Goal: Task Accomplishment & Management: Use online tool/utility

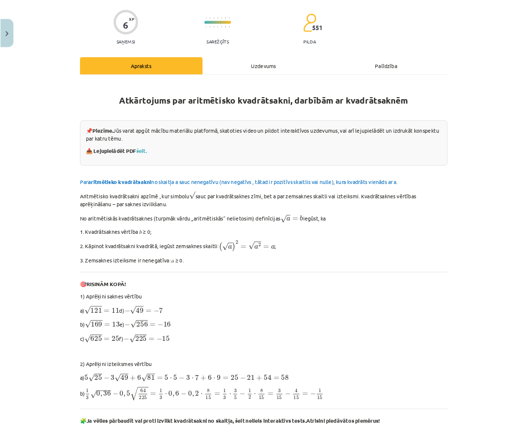
scroll to position [233, 0]
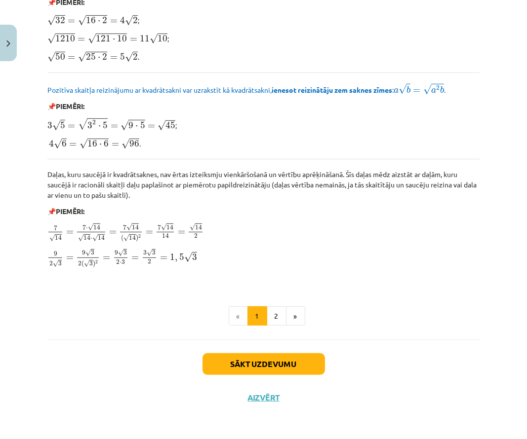
click at [213, 361] on button "Sākt uzdevumu" at bounding box center [263, 364] width 122 height 22
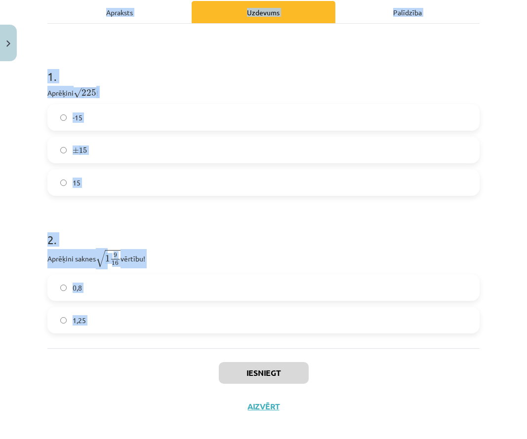
drag, startPoint x: 40, startPoint y: 88, endPoint x: 143, endPoint y: 353, distance: 284.4
click at [143, 353] on div "Mācību tēma: Matemātikas i - 12. klases 1. ieskaites mācību materiāls (ab) #3 📝…" at bounding box center [263, 219] width 527 height 439
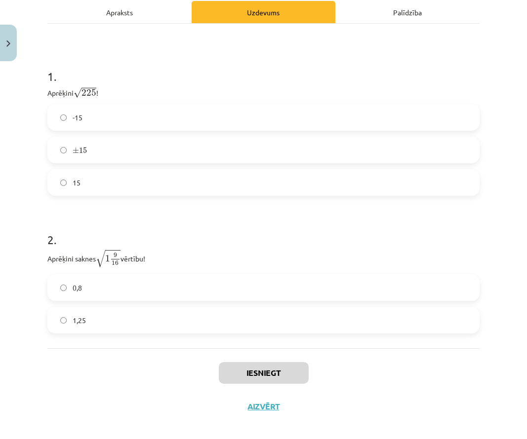
click at [143, 353] on div "Iesniegt Aizvērt" at bounding box center [263, 382] width 432 height 69
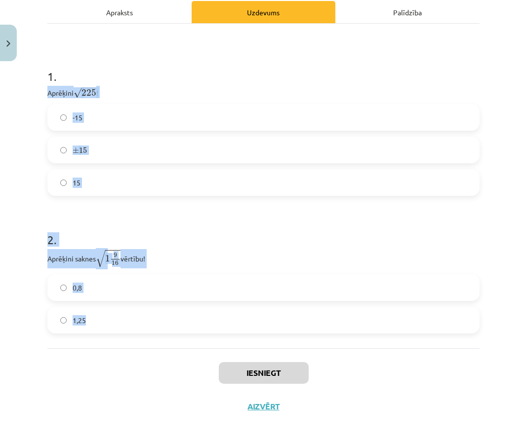
drag, startPoint x: 45, startPoint y: 91, endPoint x: 96, endPoint y: 324, distance: 238.8
click at [96, 324] on div "6 XP Saņemsi Sarežģīts 551 pilda Apraksts Uzdevums Palīdzība 1 . Aprēķini √ 225…" at bounding box center [263, 173] width 444 height 502
copy form "Aprēķini √ 225 225 ! -15 ± 15 ± 15 15 2 . Aprēķini saknes √ 1 9 16 1 9 16 vērtī…"
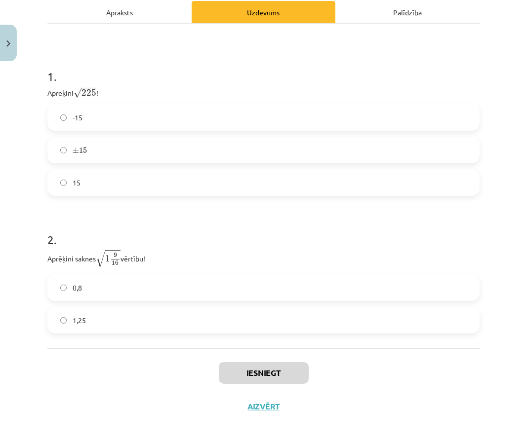
click at [155, 379] on div "Iesniegt Aizvērt" at bounding box center [263, 382] width 432 height 69
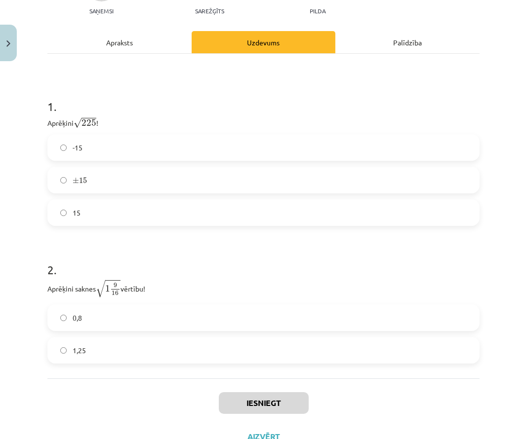
scroll to position [134, 0]
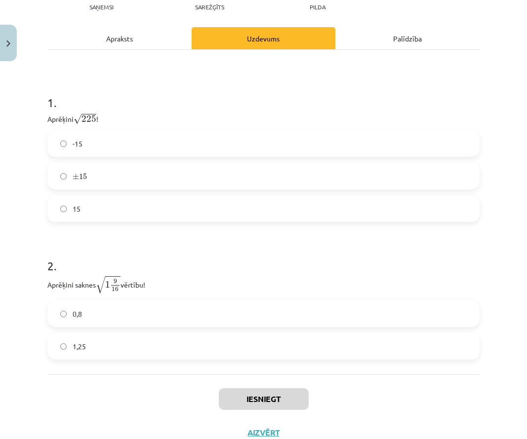
click at [155, 196] on label "15" at bounding box center [263, 208] width 430 height 25
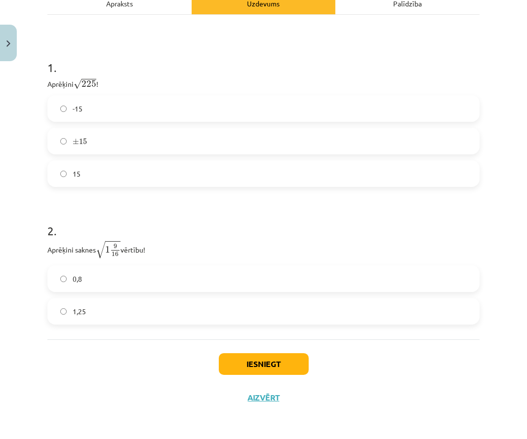
scroll to position [168, 0]
click at [245, 360] on button "Iesniegt" at bounding box center [264, 365] width 90 height 22
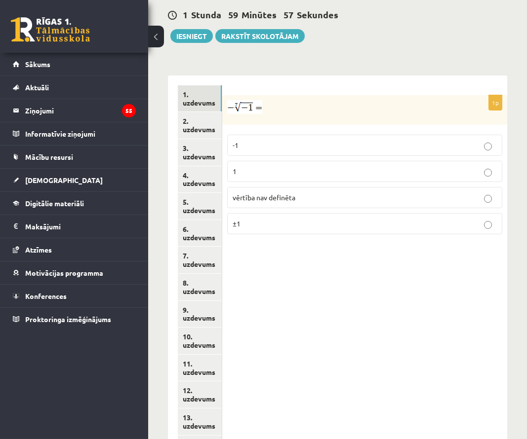
scroll to position [511, 0]
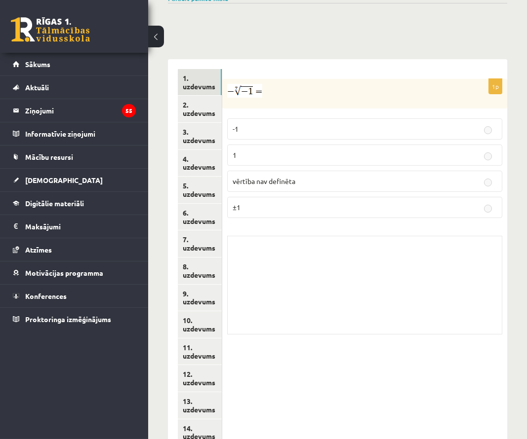
scroll to position [471, 0]
